Goal: Check status: Check status

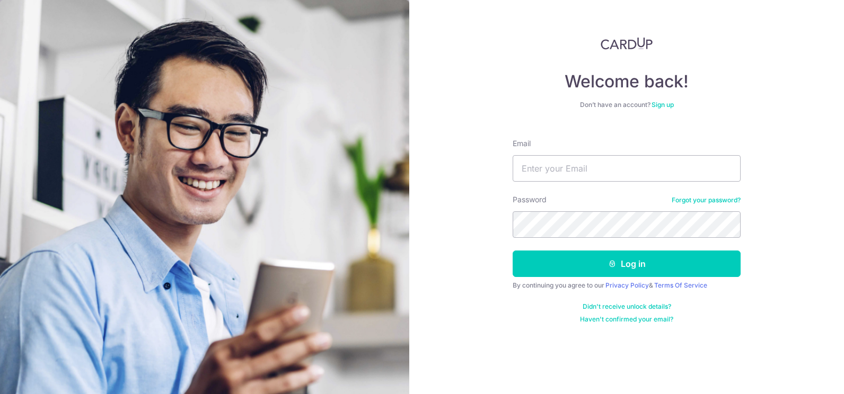
type input "[PERSON_NAME][EMAIL_ADDRESS][DOMAIN_NAME]"
click at [513, 251] on button "Log in" at bounding box center [627, 264] width 228 height 27
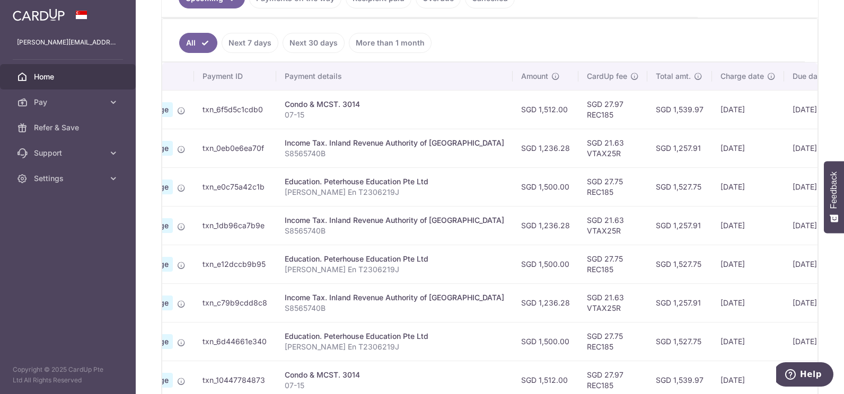
scroll to position [0, 172]
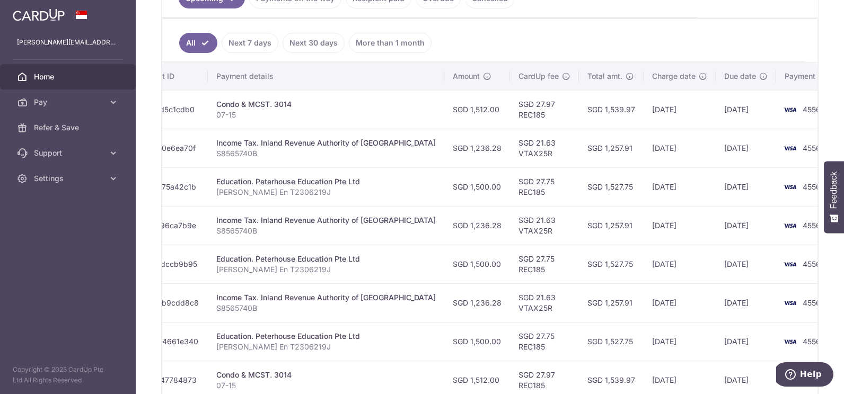
drag, startPoint x: 479, startPoint y: 109, endPoint x: 725, endPoint y: 114, distance: 246.6
click at [725, 114] on tr "Update payment Cancel payment Scheduled for charge txn_6f5d5c1cdb0 Condo & MCST…" at bounding box center [423, 109] width 866 height 39
drag, startPoint x: 725, startPoint y: 114, endPoint x: 691, endPoint y: 126, distance: 35.9
click at [716, 126] on td "15/10/2025" at bounding box center [746, 109] width 60 height 39
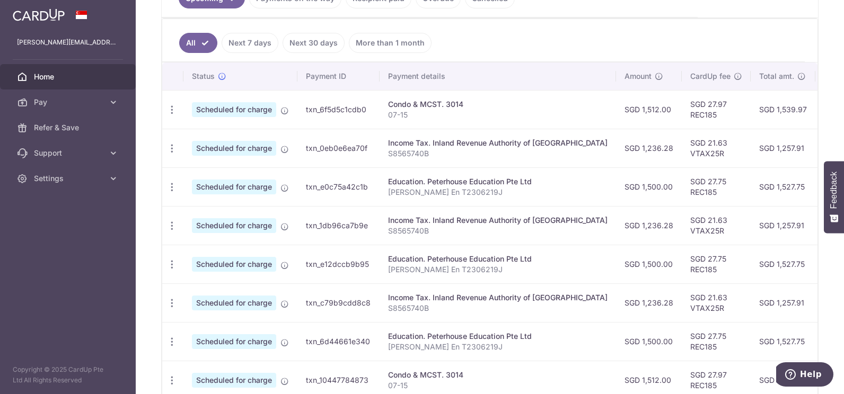
drag, startPoint x: 726, startPoint y: 110, endPoint x: 484, endPoint y: 119, distance: 242.5
click at [484, 119] on tr "Update payment Cancel payment Scheduled for charge txn_6f5d5c1cdb0 Condo & MCST…" at bounding box center [595, 109] width 866 height 39
drag, startPoint x: 484, startPoint y: 119, endPoint x: 467, endPoint y: 117, distance: 17.1
click at [467, 117] on p "07-15" at bounding box center [498, 115] width 220 height 11
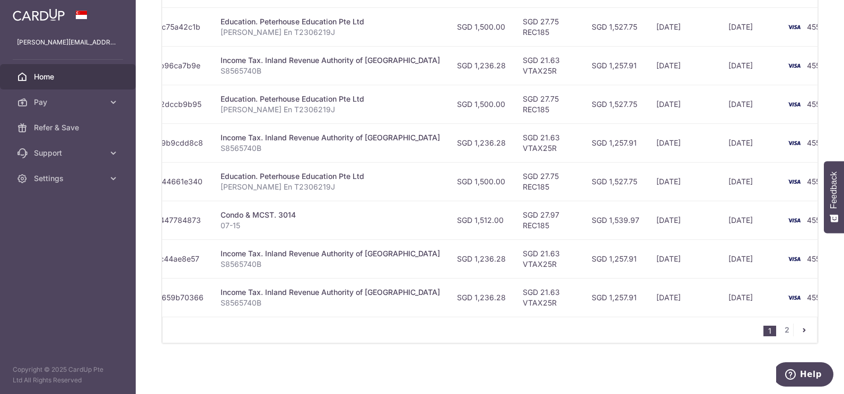
scroll to position [0, 172]
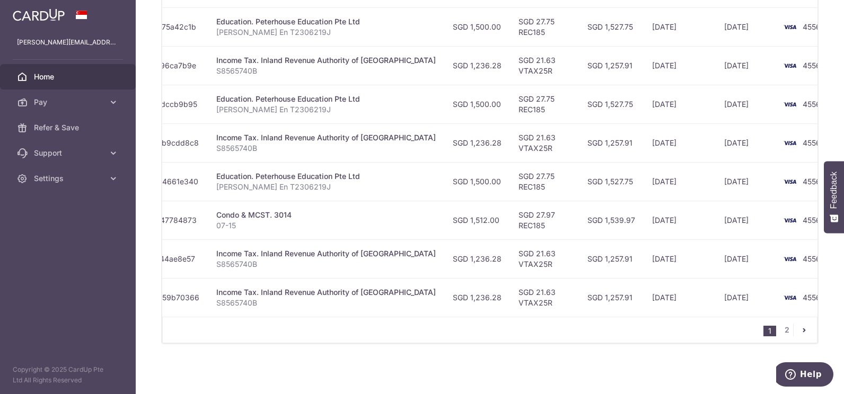
drag, startPoint x: 644, startPoint y: 205, endPoint x: 606, endPoint y: 220, distance: 40.5
click at [606, 220] on tr "Update payment Cancel payment Scheduled for charge txn_10447784873 Condo & MCST…" at bounding box center [423, 220] width 866 height 39
drag, startPoint x: 659, startPoint y: 216, endPoint x: 598, endPoint y: 216, distance: 61.0
click at [598, 216] on tr "Update payment Cancel payment Scheduled for charge txn_10447784873 Condo & MCST…" at bounding box center [423, 220] width 866 height 39
drag, startPoint x: 598, startPoint y: 216, endPoint x: 606, endPoint y: 223, distance: 10.9
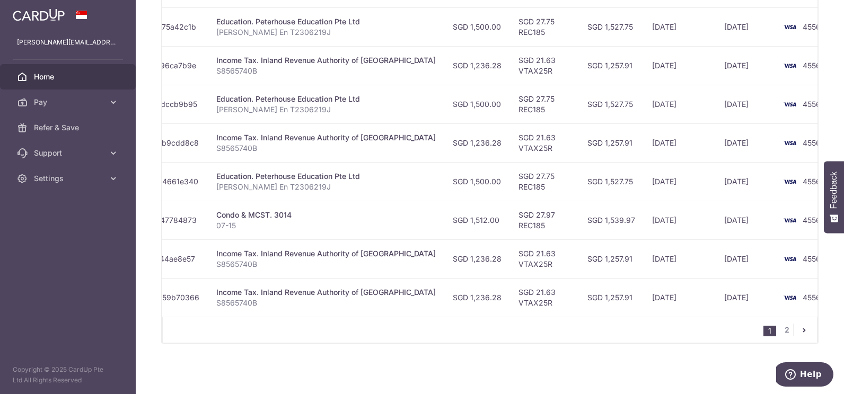
click at [644, 223] on td "12/01/2026" at bounding box center [680, 220] width 72 height 39
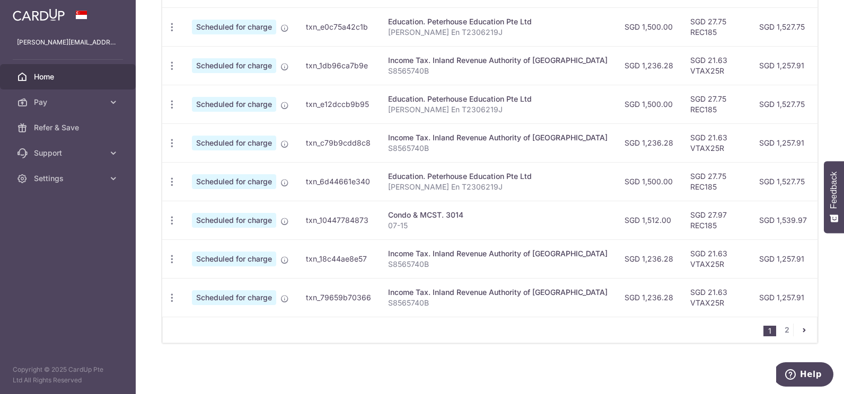
drag, startPoint x: 726, startPoint y: 215, endPoint x: 340, endPoint y: 224, distance: 386.1
click at [340, 224] on tr "Update payment Cancel payment Scheduled for charge txn_10447784873 Condo & MCST…" at bounding box center [595, 220] width 866 height 39
click at [340, 226] on td "txn_10447784873" at bounding box center [338, 220] width 82 height 39
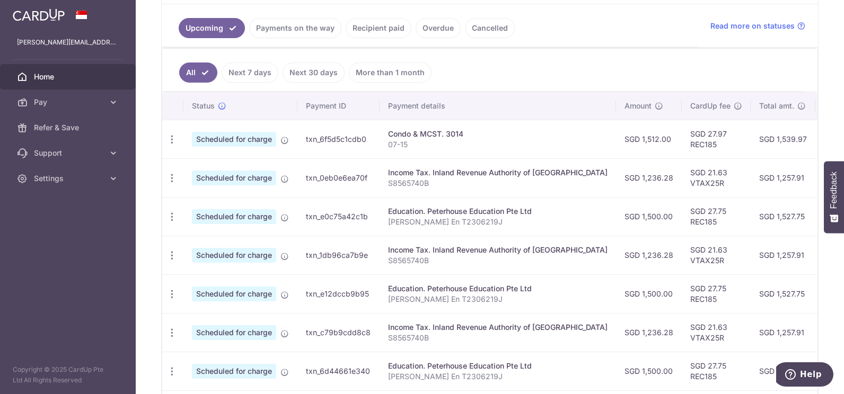
scroll to position [165, 0]
